Goal: Find specific page/section: Find specific page/section

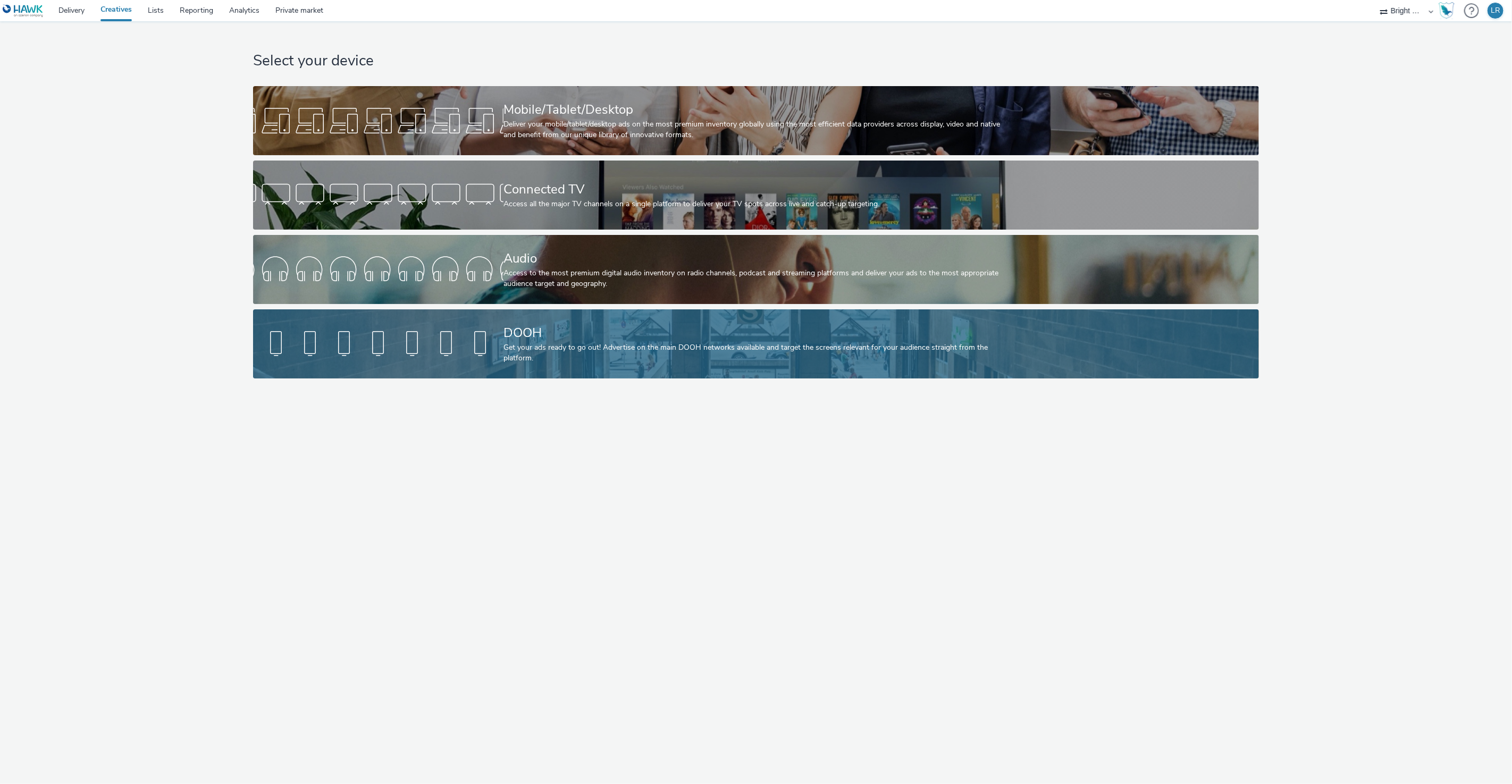
click at [482, 339] on div at bounding box center [378, 344] width 251 height 34
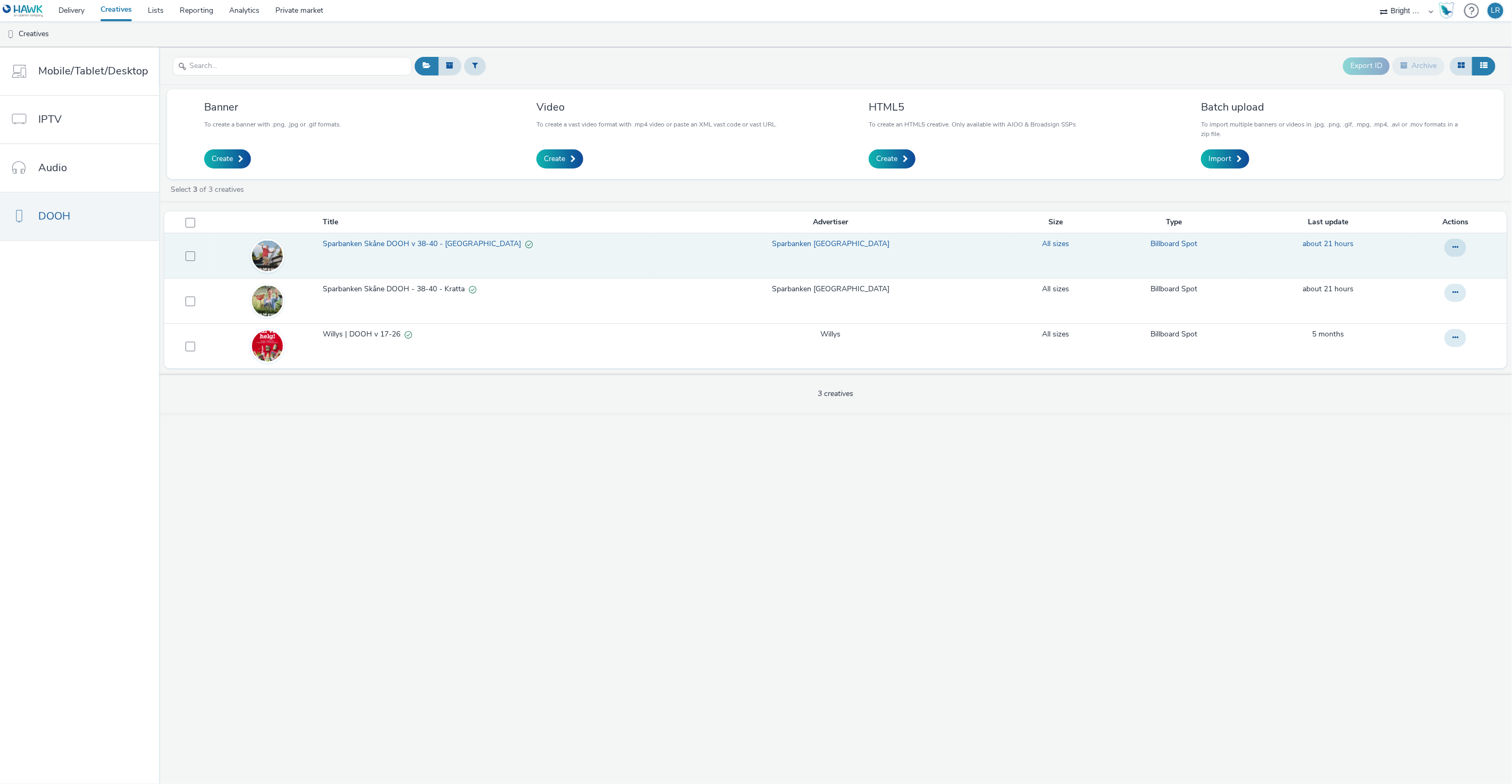
click at [525, 254] on link "Sparbanken Skåne DOOH v 38-40 - [GEOGRAPHIC_DATA]" at bounding box center [485, 246] width 326 height 16
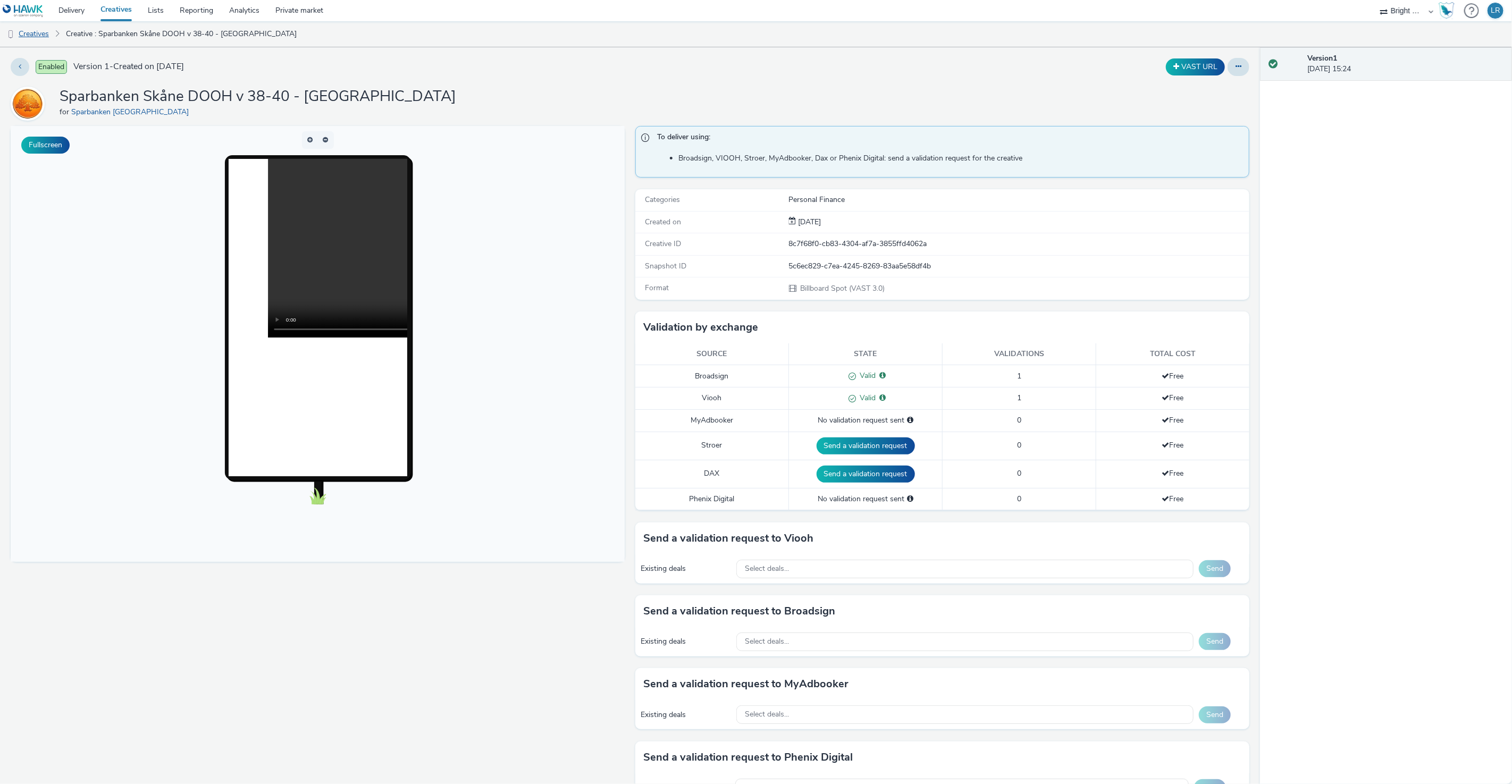
click at [27, 32] on link "Creatives" at bounding box center [27, 33] width 54 height 25
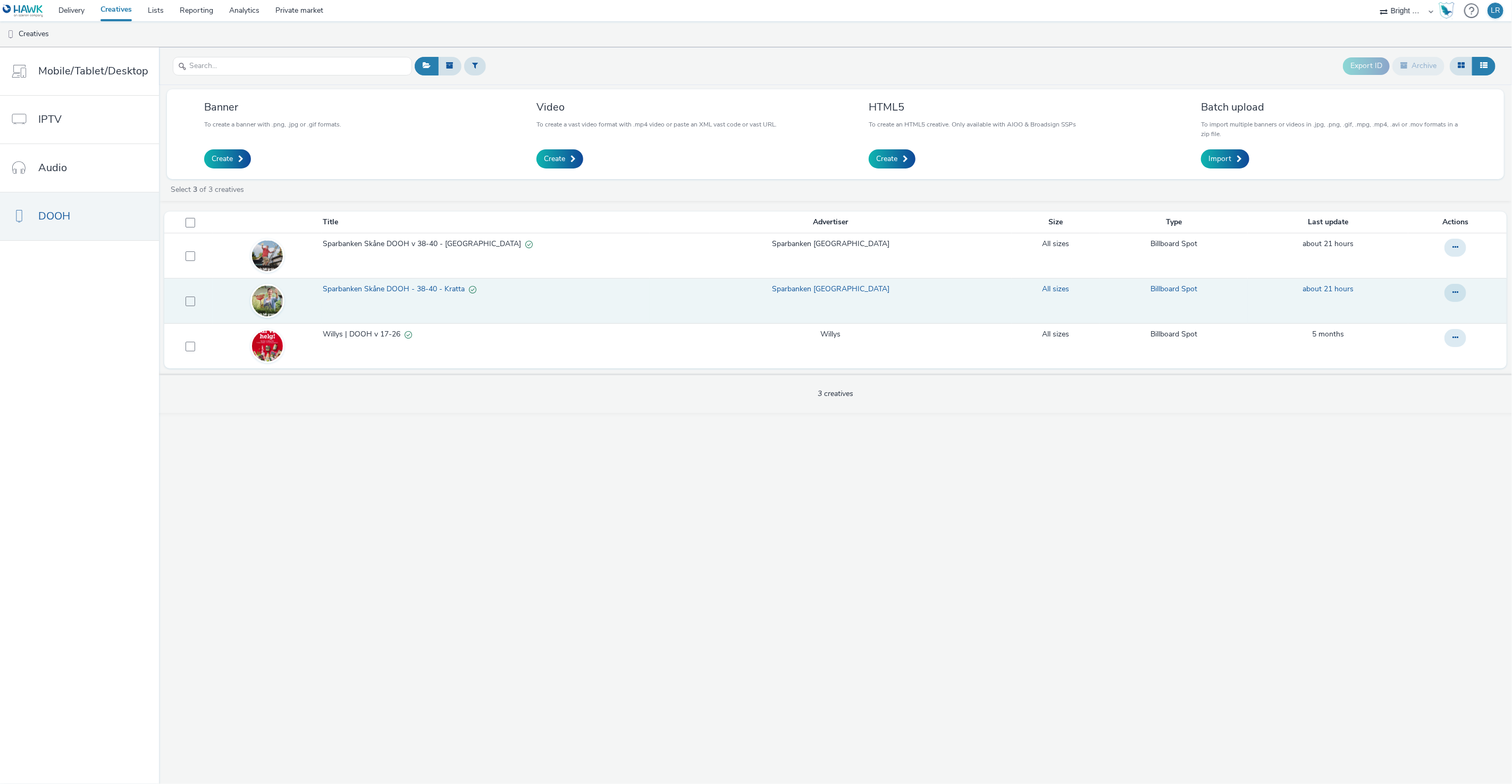
click at [403, 290] on span "Sparbanken Skåne DOOH - 38-40 - Kratta" at bounding box center [396, 289] width 146 height 11
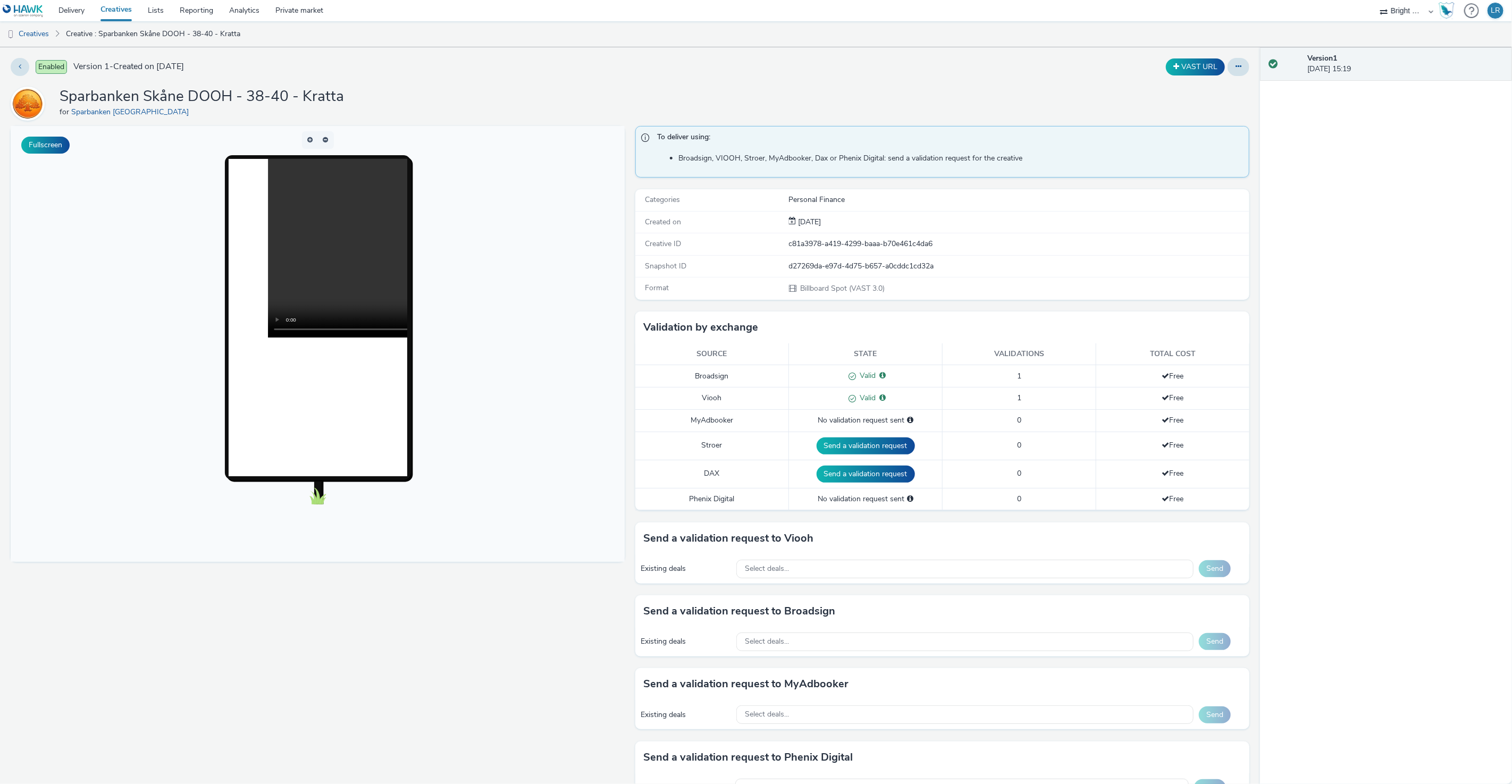
click at [1397, 8] on select "Abkom AB Ad-on Media Nordic AZERION Bright Media Agency AB Exsitec OpusEtt Prog…" at bounding box center [1406, 11] width 64 height 21
click at [1403, 13] on select "Abkom AB Ad-on Media Nordic AZERION Bright Media Agency AB Exsitec OpusEtt Prog…" at bounding box center [1406, 11] width 64 height 21
select select "ac009755-aa48-4799-8050-7a339a378eb8"
click at [1375, 0] on select "Abkom AB Ad-on Media Nordic AZERION Bright Media Agency AB Exsitec OpusEtt Prog…" at bounding box center [1406, 11] width 64 height 21
select select "72d91114-7b95-43df-950f-d064ccca4203"
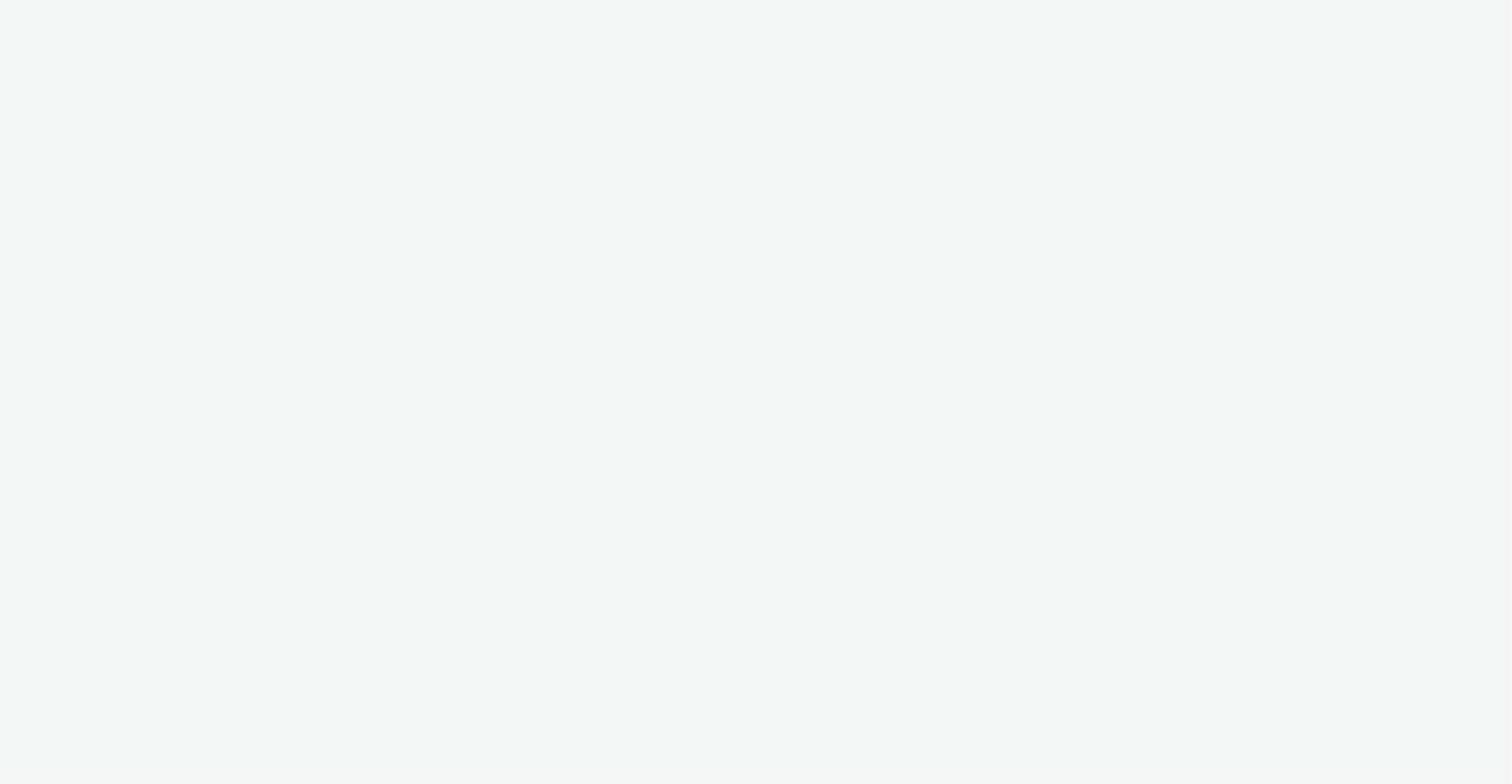
select select "ac009755-aa48-4799-8050-7a339a378eb8"
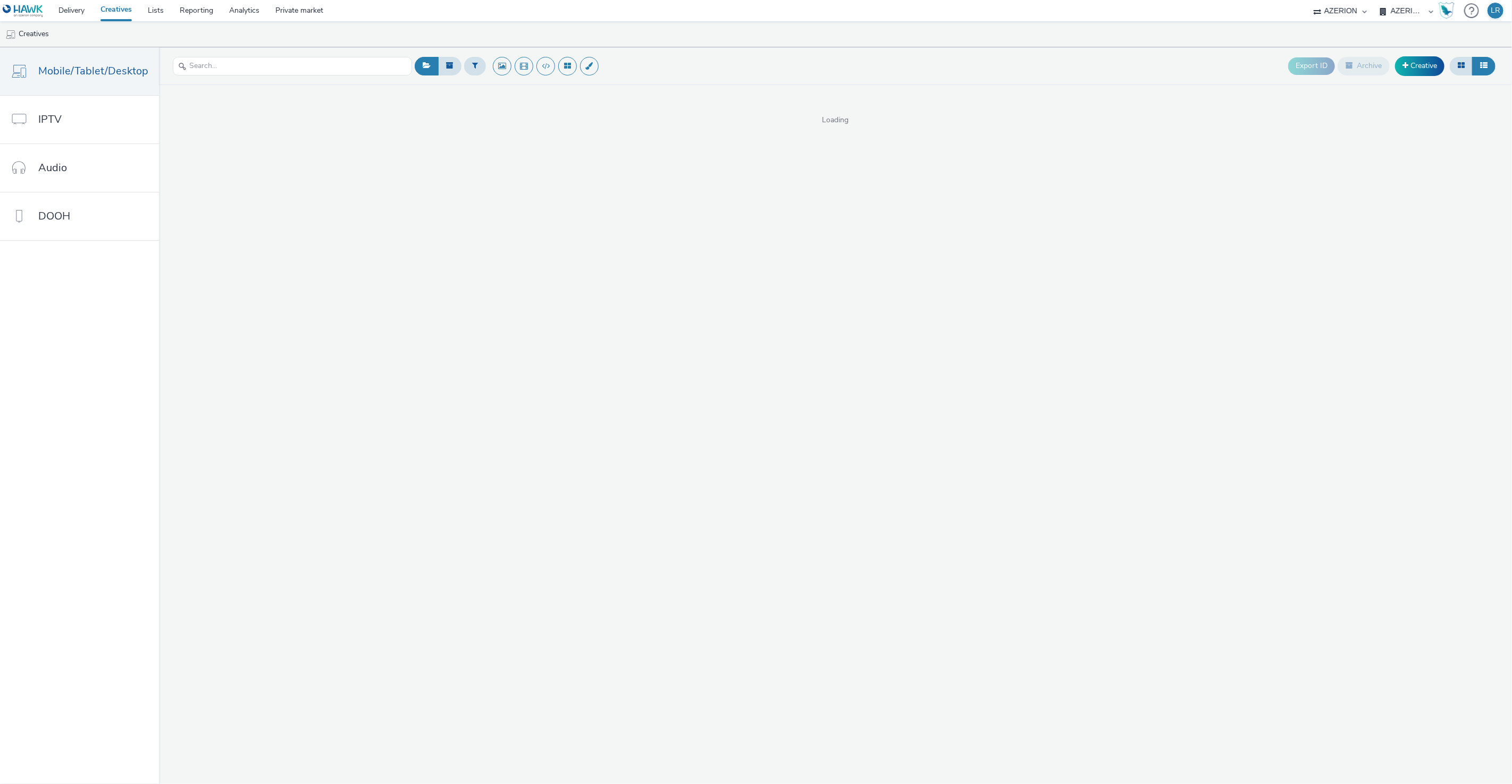
click at [1403, 12] on select "AZERION AZERION DENMARK AZERION FINLAND AZERION NORWAY AZERION SWEDEN" at bounding box center [1406, 11] width 64 height 21
select select "71807724-10f7-4e4c-8b0a-169380968deb"
click at [1375, 0] on select "AZERION AZERION DENMARK AZERION FINLAND AZERION NORWAY AZERION SWEDEN" at bounding box center [1406, 11] width 64 height 21
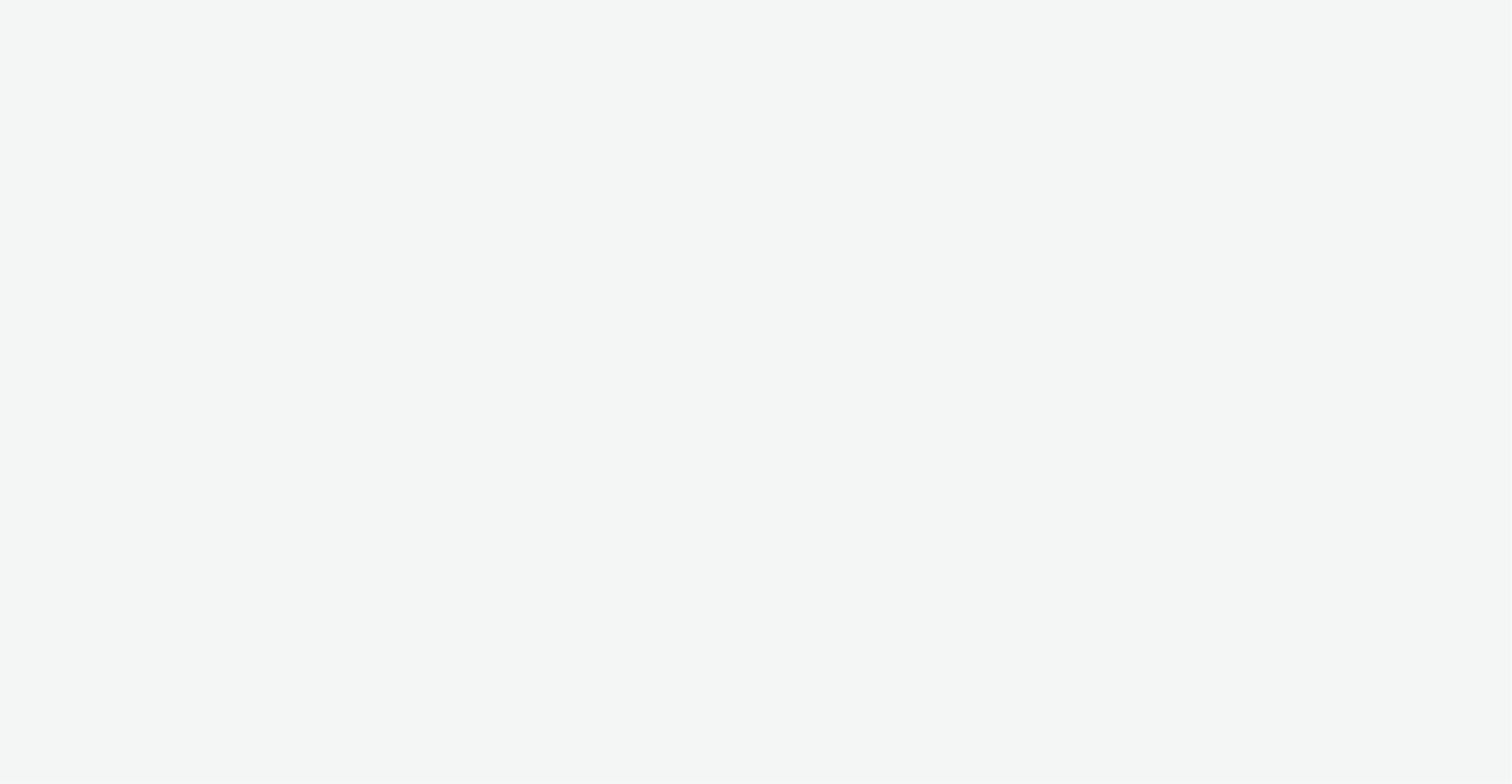
select select "ac009755-aa48-4799-8050-7a339a378eb8"
select select "71807724-10f7-4e4c-8b0a-169380968deb"
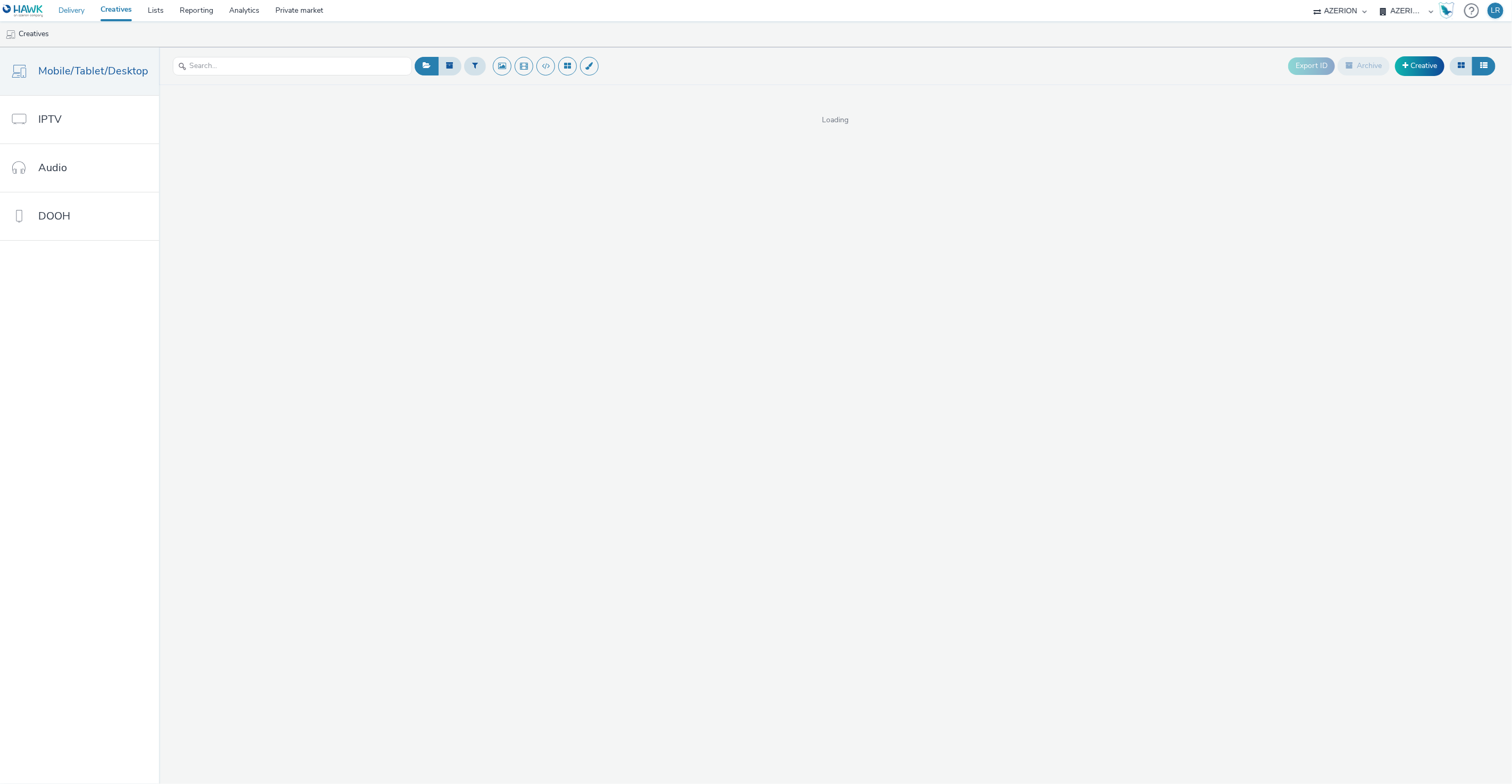
click at [68, 9] on link "Delivery" at bounding box center [72, 11] width 42 height 21
